Goal: Information Seeking & Learning: Learn about a topic

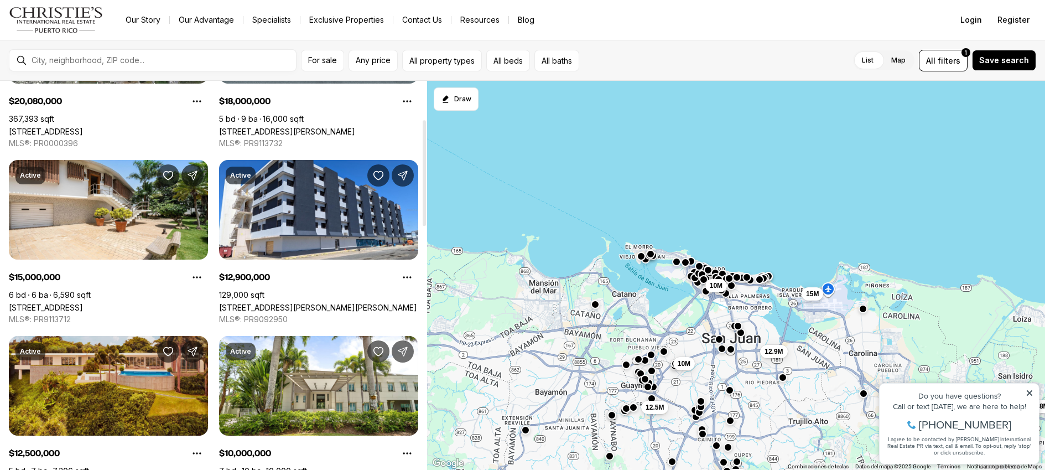
scroll to position [142, 0]
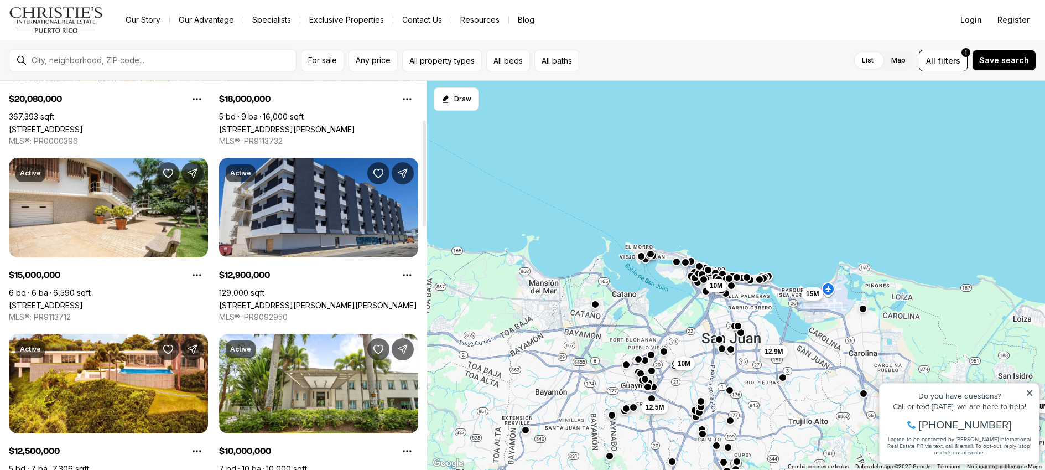
click at [360, 300] on link "[STREET_ADDRESS][PERSON_NAME][PERSON_NAME]" at bounding box center [318, 304] width 198 height 9
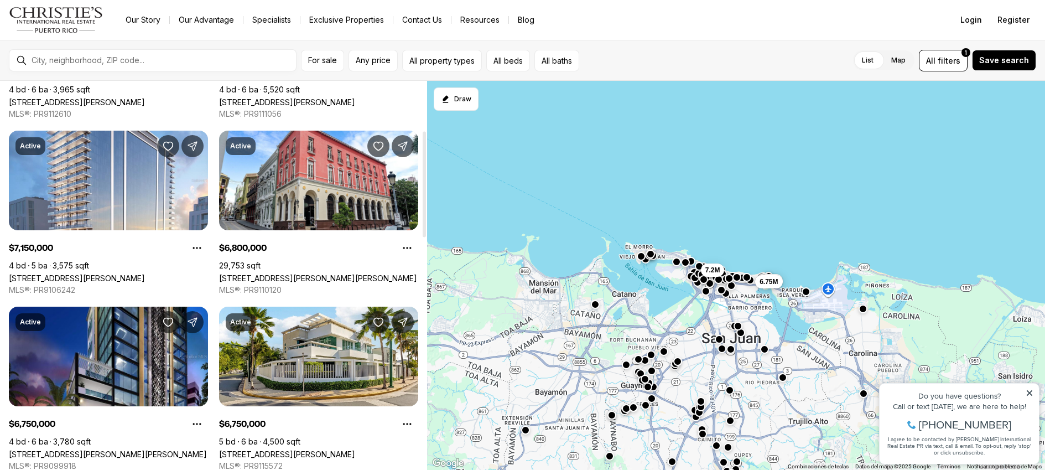
scroll to position [184, 0]
